Goal: Use online tool/utility: Use online tool/utility

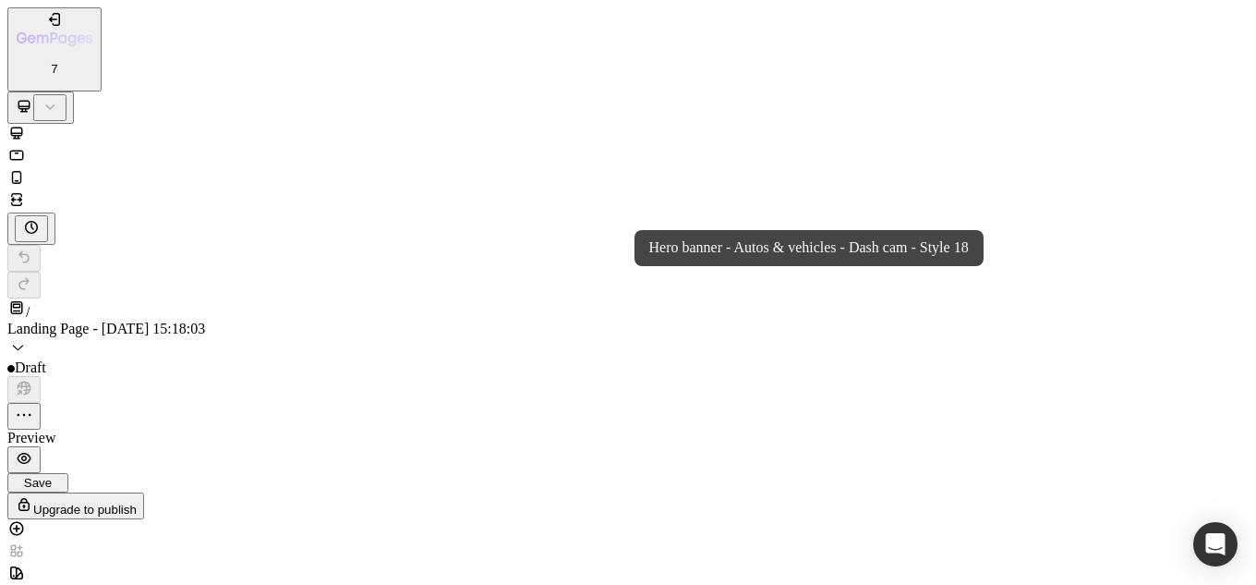
drag, startPoint x: 535, startPoint y: 1637, endPoint x: 478, endPoint y: 1602, distance: 66.4
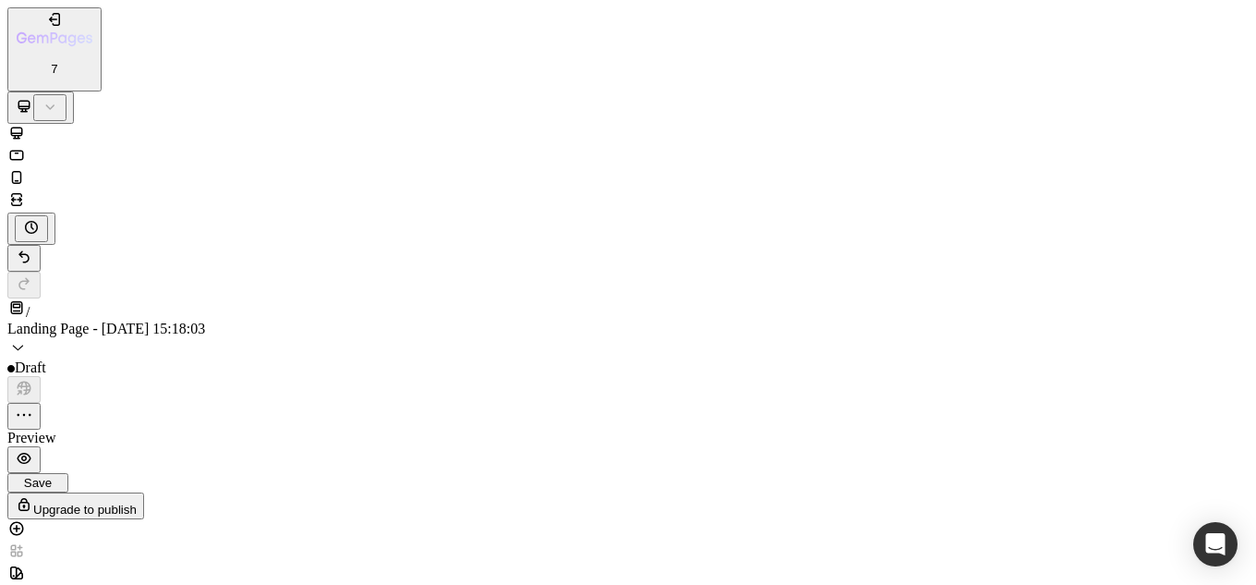
scroll to position [96, 0]
paste input "file:///C:/Users/hp/OneDrive/Desktop/New%20folder%20(2)/Customize%20Your%20Jewe…"
type input "file:///C:/Users/hp/OneDrive/Desktop/New%20folder%20(2)/Customize%20Your%20Jewe…"
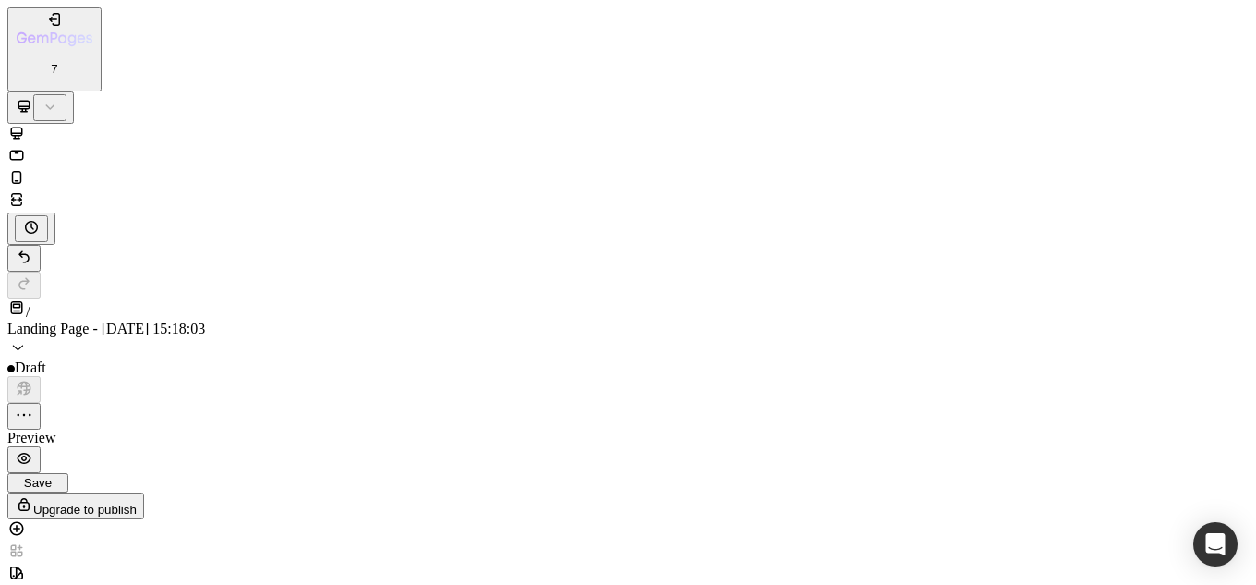
paste input "[URL][DOMAIN_NAME]"
type input "[URL][DOMAIN_NAME]"
